Goal: Register for event/course

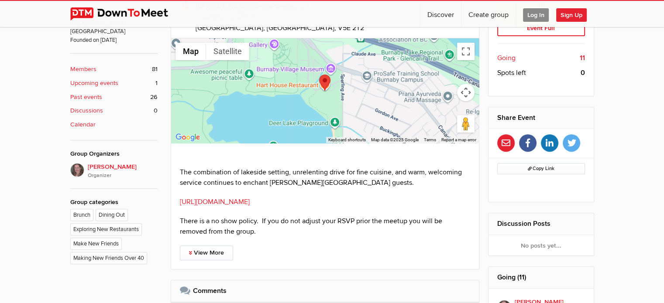
scroll to position [349, 0]
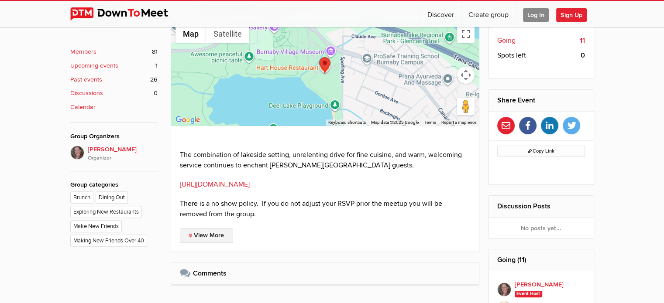
click at [207, 235] on link "View More" at bounding box center [206, 235] width 53 height 15
click at [207, 235] on link "View Less" at bounding box center [206, 235] width 52 height 15
click at [515, 39] on span "Going" at bounding box center [506, 40] width 18 height 10
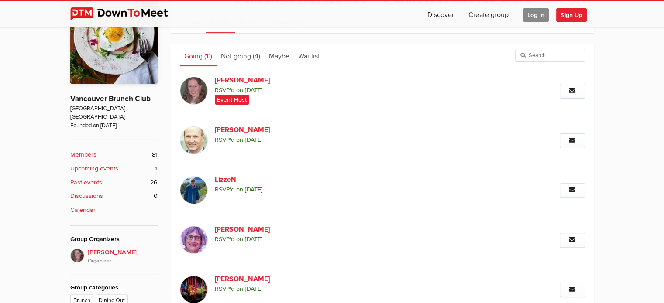
scroll to position [245, 0]
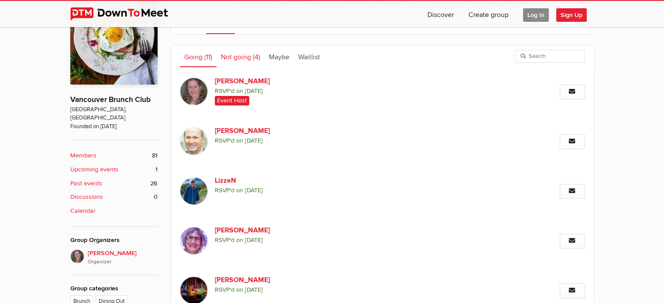
click at [241, 55] on link "Not going (4)" at bounding box center [241, 56] width 48 height 22
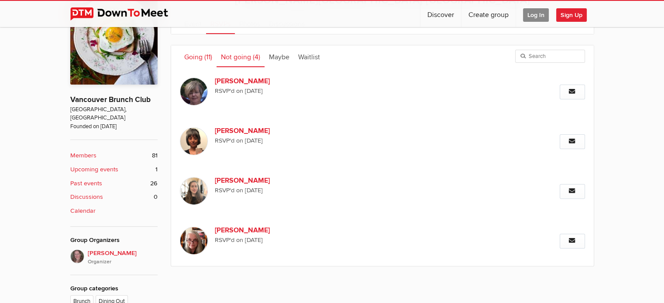
click at [201, 59] on link "Going (11)" at bounding box center [198, 56] width 37 height 22
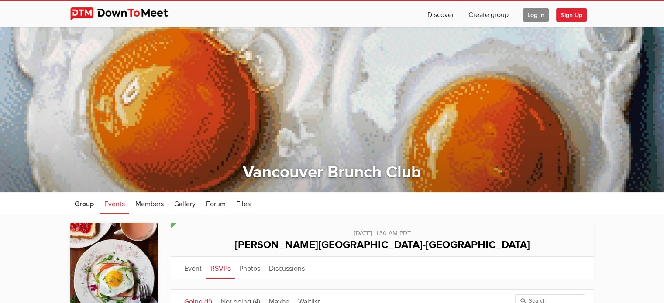
scroll to position [0, 0]
